Goal: Use online tool/utility: Utilize a website feature to perform a specific function

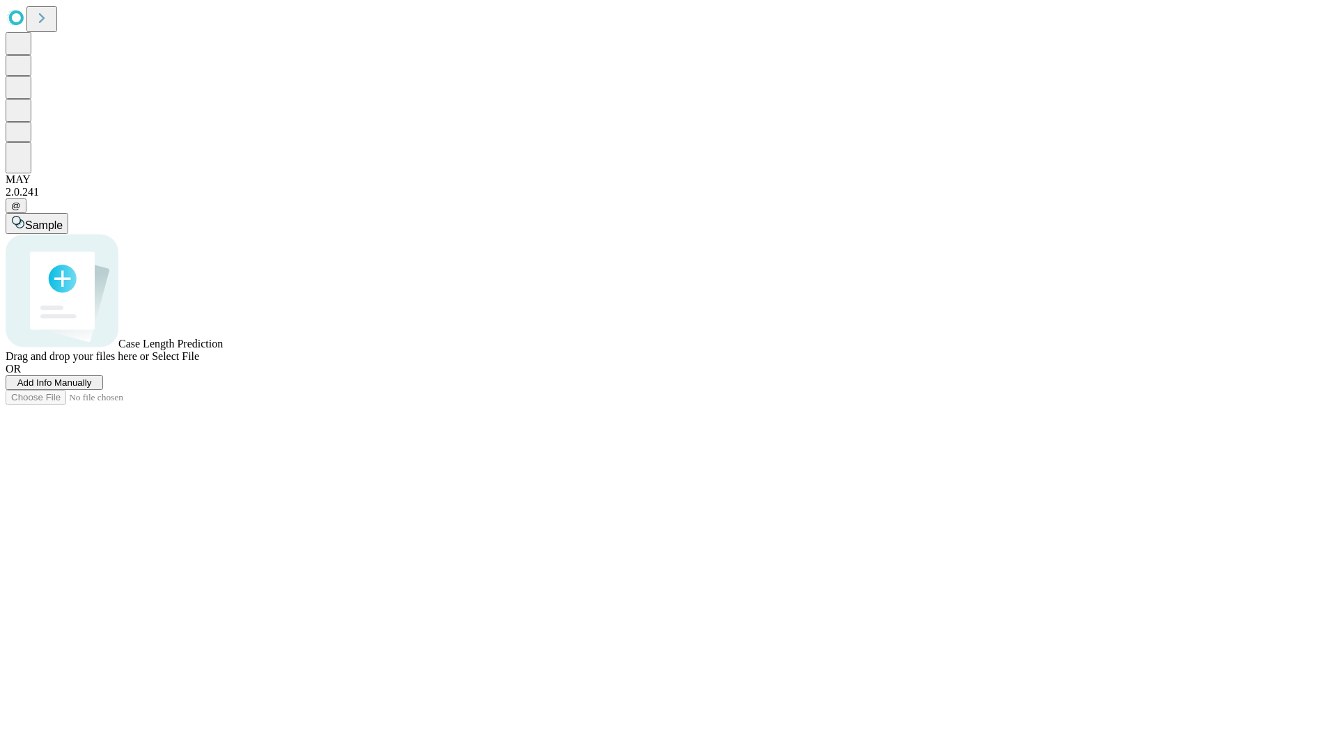
click at [92, 388] on span "Add Info Manually" at bounding box center [54, 382] width 74 height 10
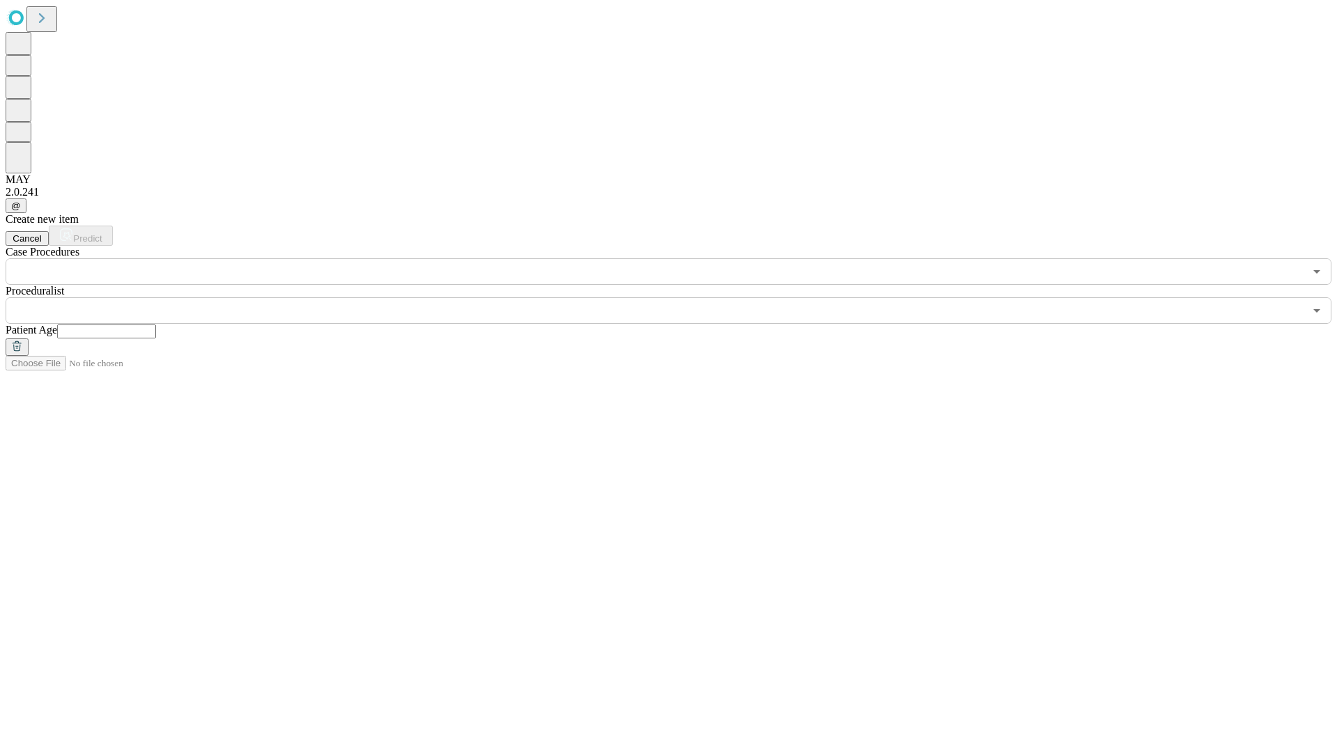
click at [156, 324] on input "text" at bounding box center [106, 331] width 99 height 14
type input "**"
click at [678, 297] on input "text" at bounding box center [655, 310] width 1298 height 26
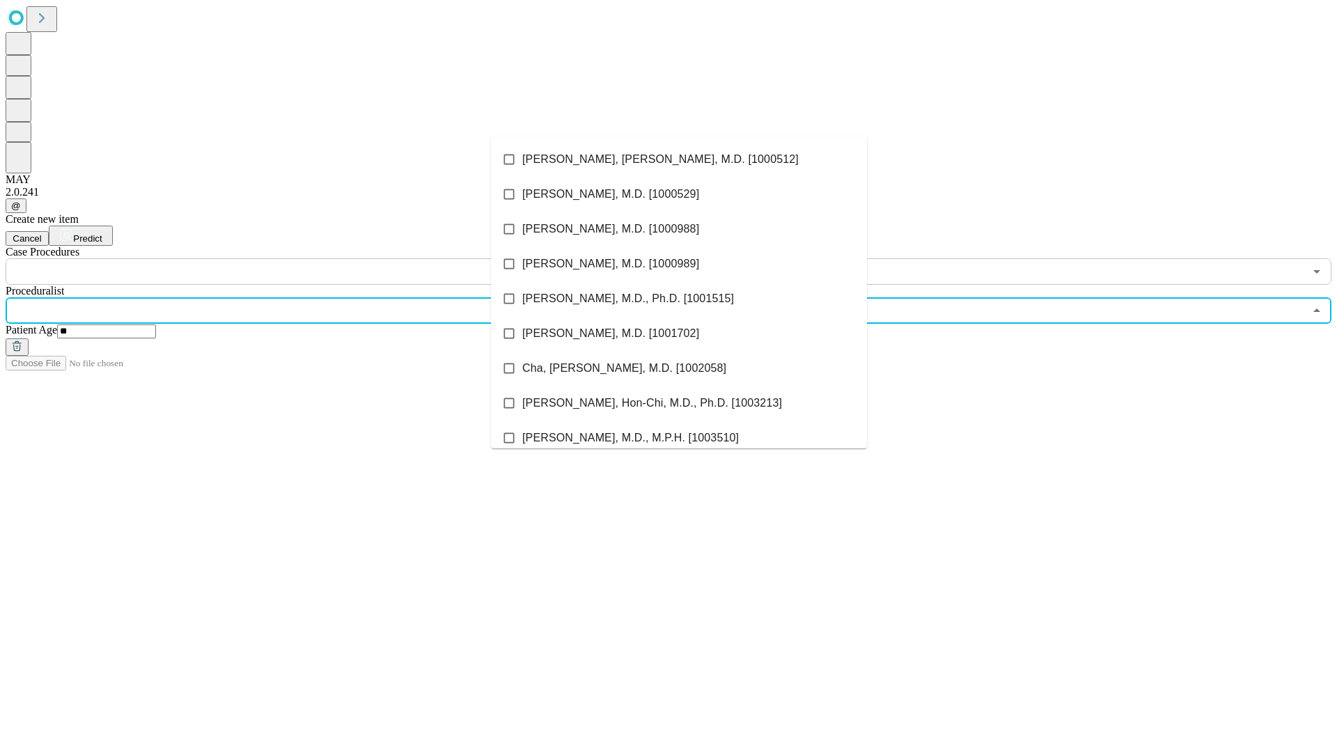
click at [679, 159] on li "[PERSON_NAME], [PERSON_NAME], M.D. [1000512]" at bounding box center [679, 159] width 376 height 35
click at [292, 258] on input "text" at bounding box center [655, 271] width 1298 height 26
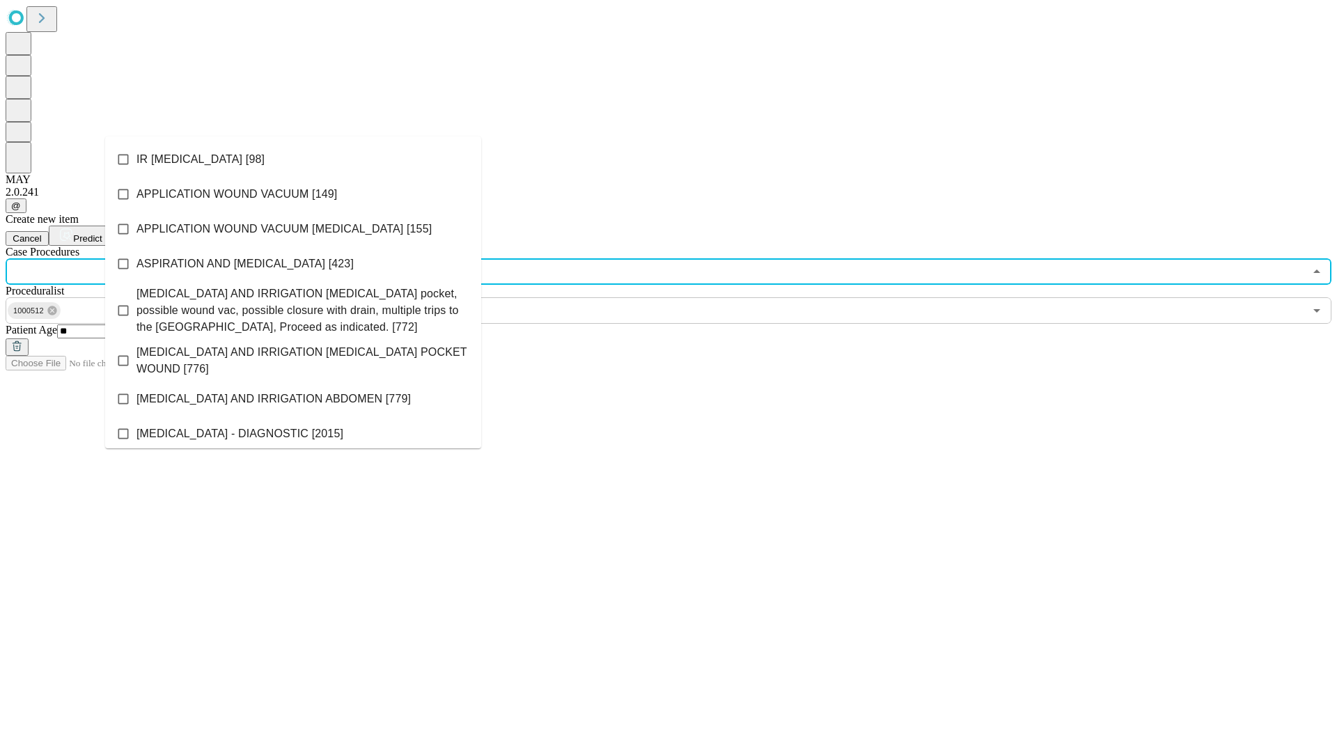
click at [293, 159] on li "IR [MEDICAL_DATA] [98]" at bounding box center [293, 159] width 376 height 35
click at [102, 233] on span "Predict" at bounding box center [87, 238] width 29 height 10
